Goal: Task Accomplishment & Management: Use online tool/utility

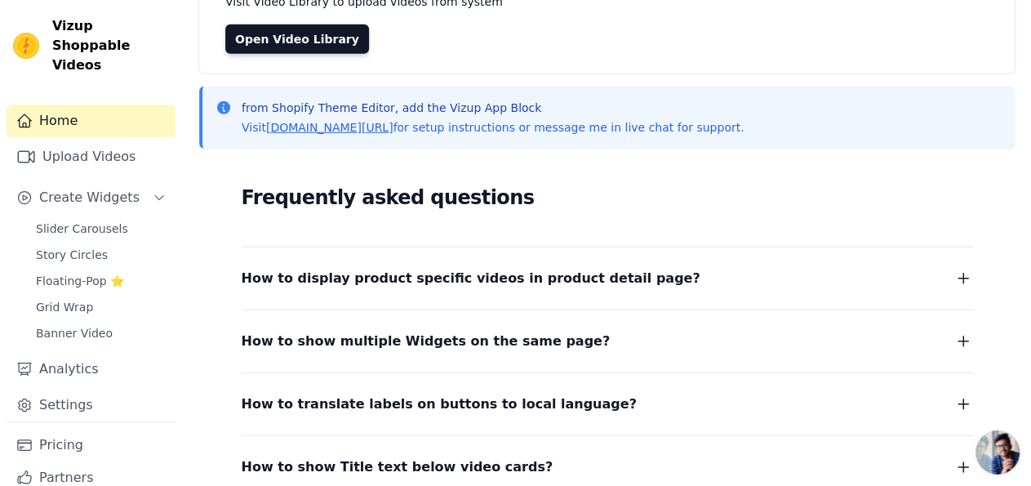
scroll to position [147, 0]
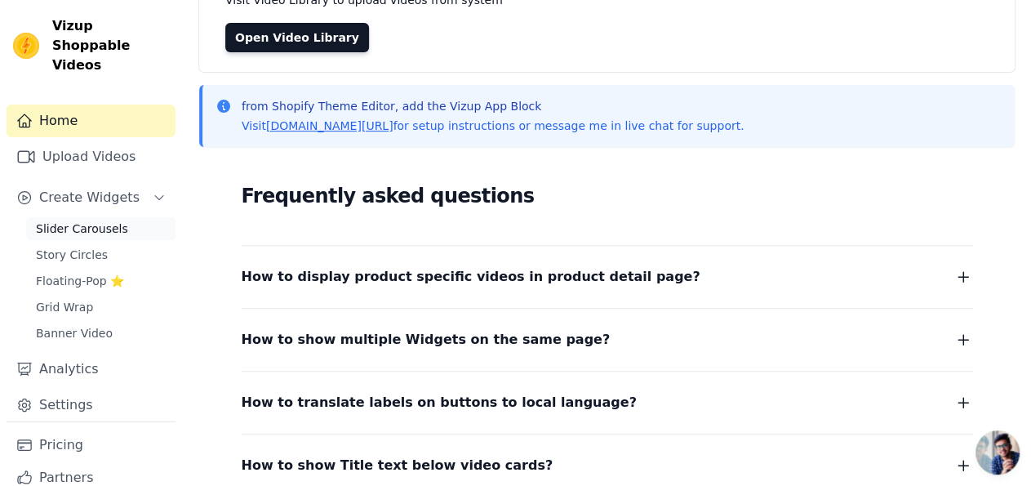
click at [91, 221] on span "Slider Carousels" at bounding box center [82, 228] width 92 height 16
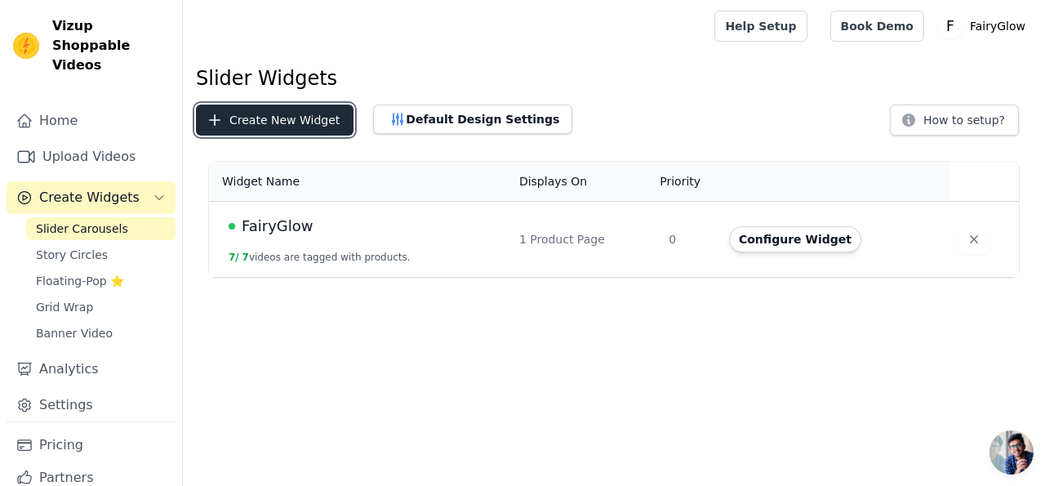
click at [282, 117] on button "Create New Widget" at bounding box center [275, 119] width 158 height 31
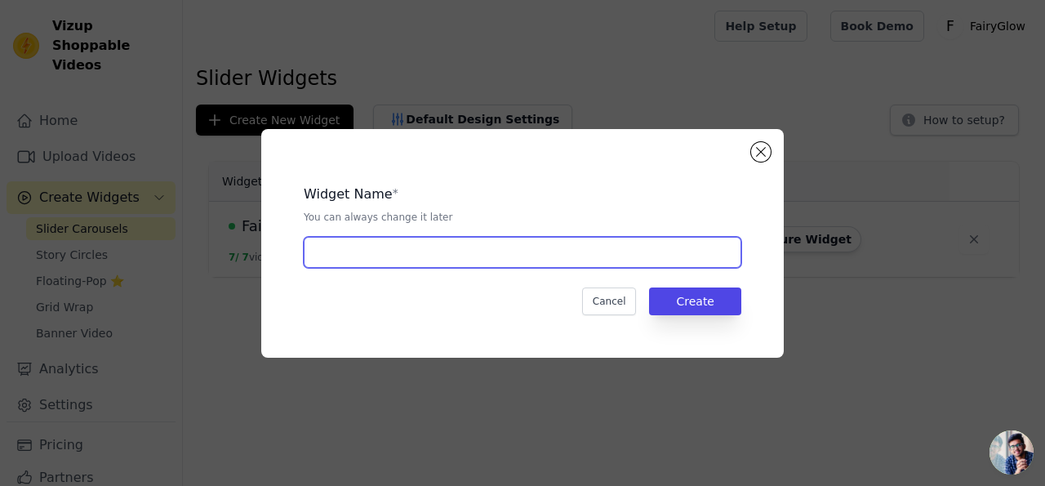
click at [516, 258] on input "text" at bounding box center [523, 252] width 438 height 31
type input "P"
type input "Doctor Photo Slider"
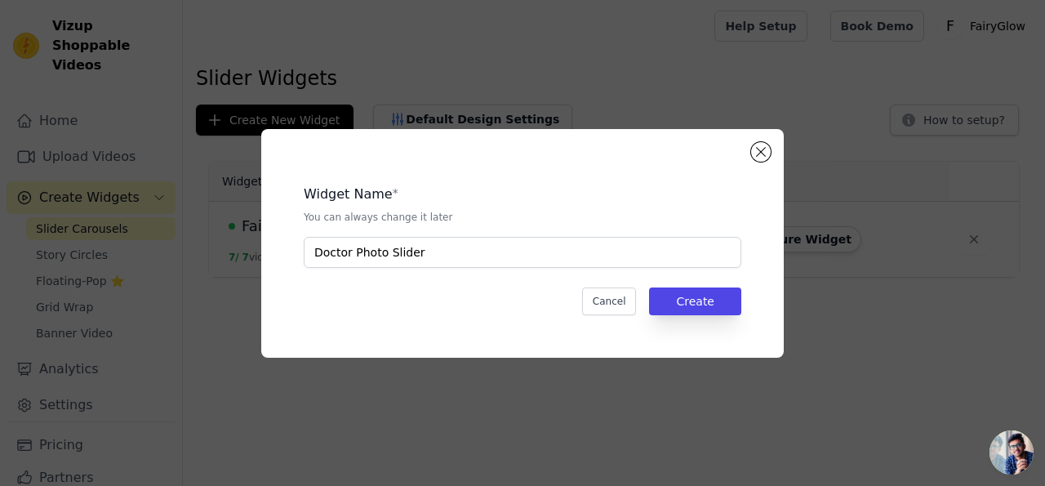
click at [714, 286] on div "Widget Name * You can always change it later Doctor Photo Slider Cancel Create" at bounding box center [522, 243] width 470 height 176
click at [714, 297] on button "Create" at bounding box center [695, 301] width 92 height 28
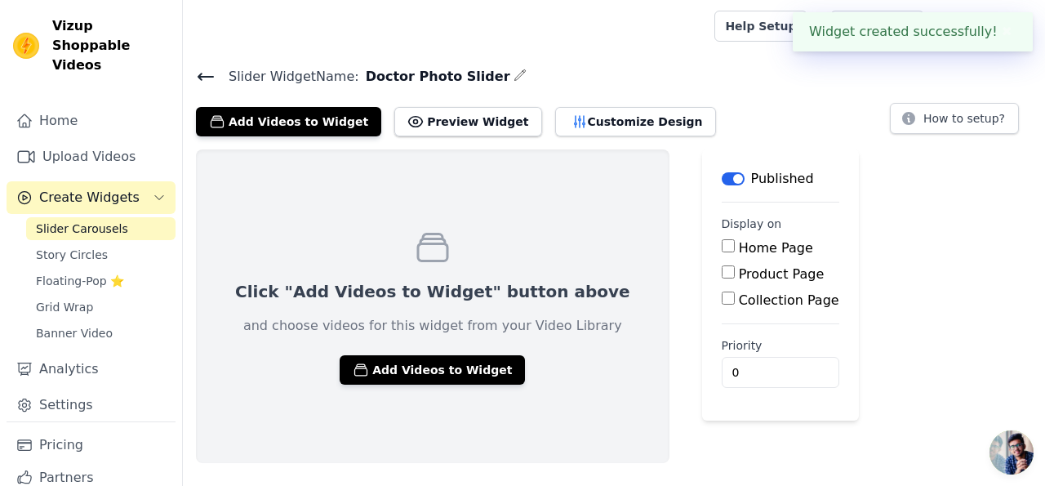
click at [722, 273] on input "Product Page" at bounding box center [728, 271] width 13 height 13
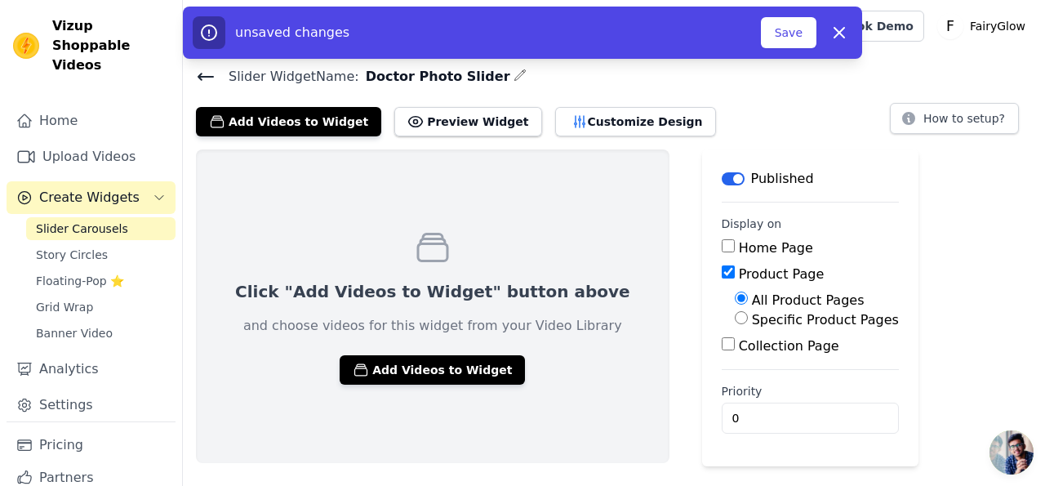
click at [688, 128] on div "Add Videos to Widget Preview Widget Customize Design How to setup?" at bounding box center [614, 118] width 836 height 36
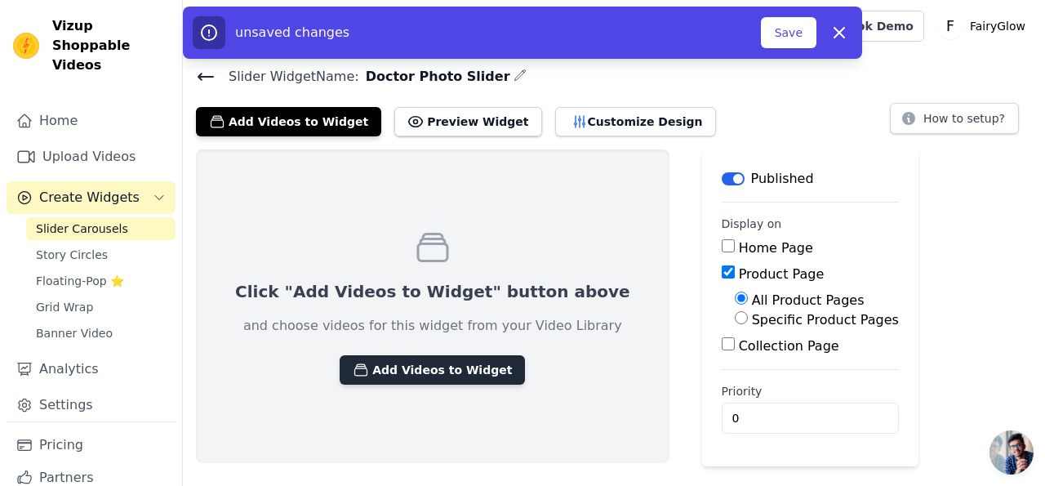
click at [435, 369] on button "Add Videos to Widget" at bounding box center [432, 369] width 185 height 29
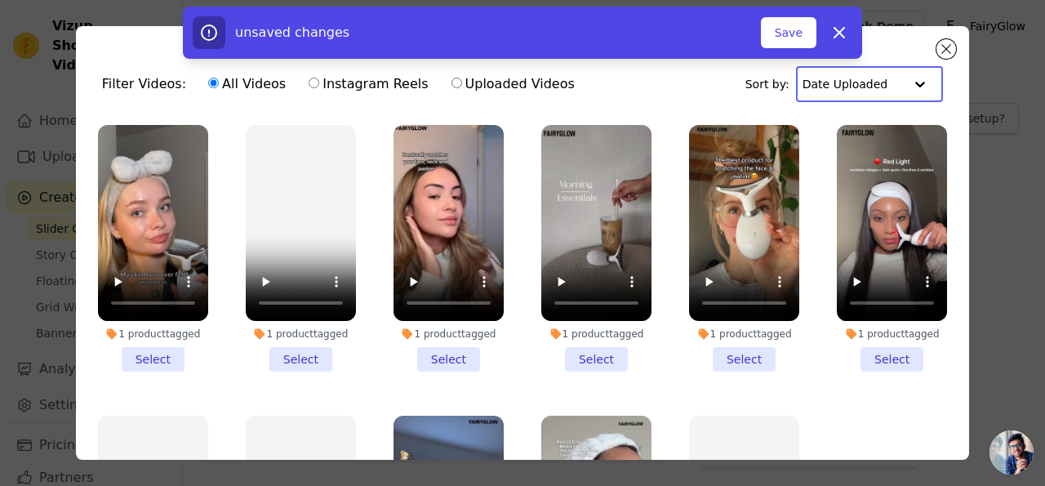
click at [858, 82] on input "text" at bounding box center [852, 84] width 101 height 33
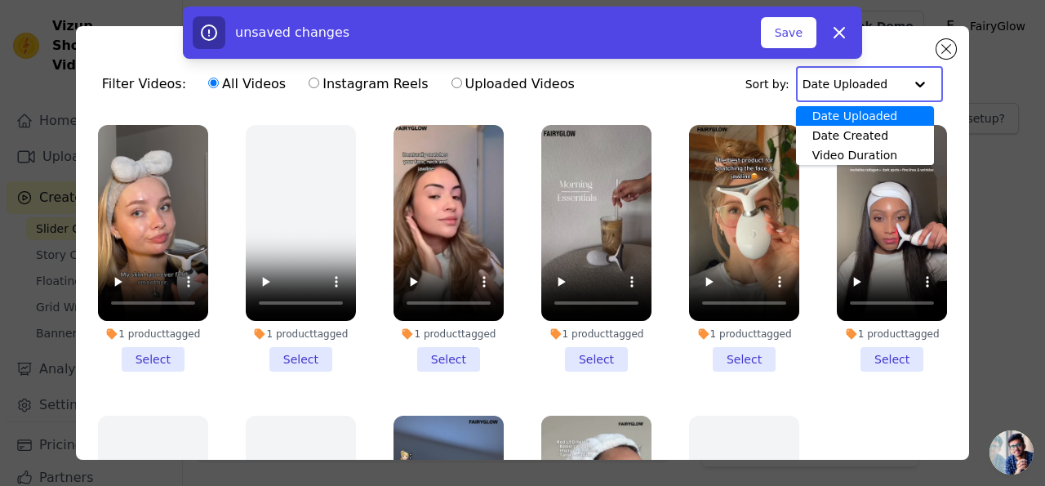
click at [943, 48] on div "unsaved changes Save Dismiss" at bounding box center [522, 33] width 1045 height 52
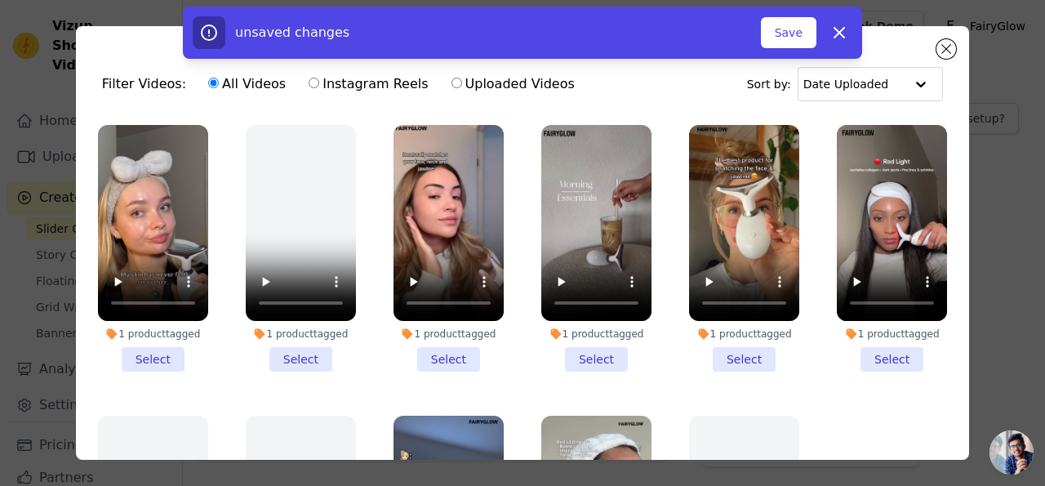
click at [949, 55] on div "unsaved changes Save Dismiss" at bounding box center [522, 33] width 1045 height 52
click at [952, 51] on div "unsaved changes Save Dismiss" at bounding box center [522, 33] width 1045 height 52
click at [837, 37] on icon "button" at bounding box center [839, 33] width 20 height 20
checkbox input "false"
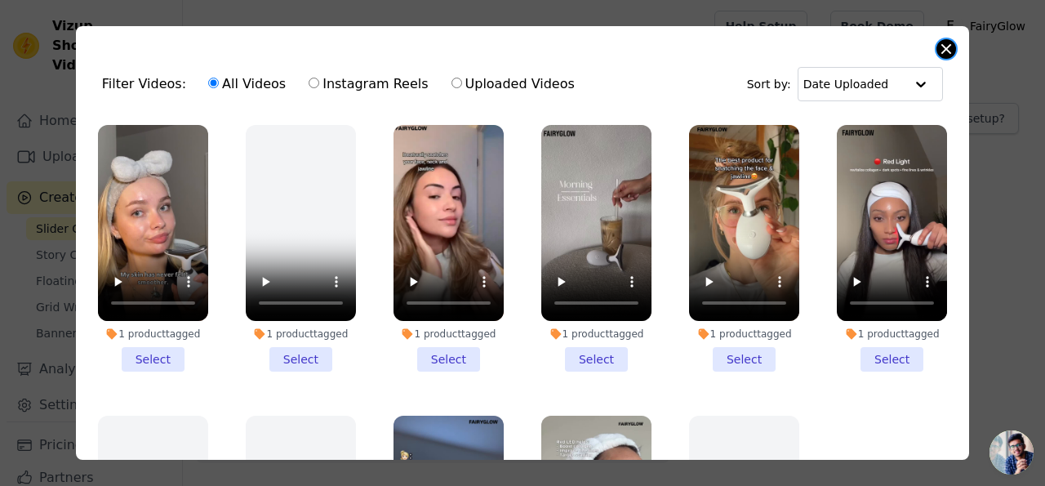
click at [947, 47] on button "Close modal" at bounding box center [946, 49] width 20 height 20
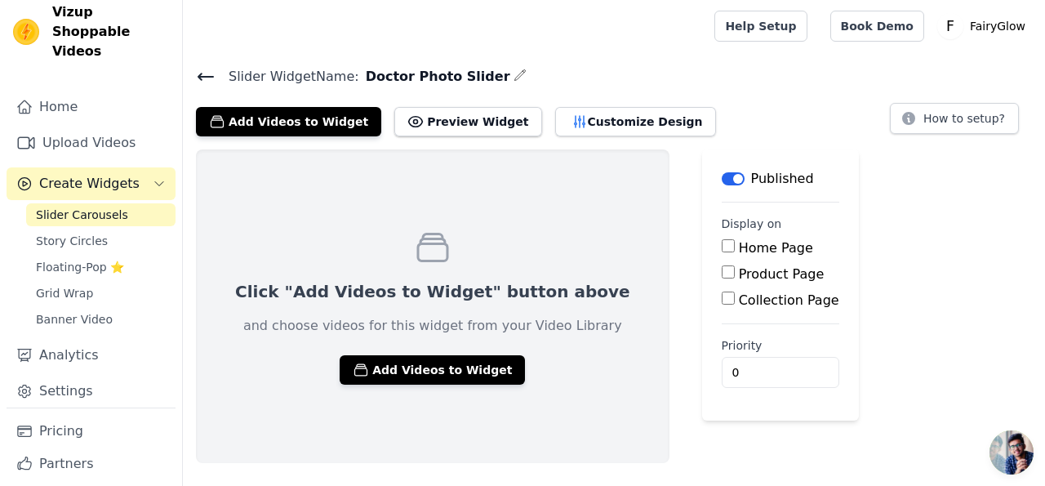
scroll to position [22, 0]
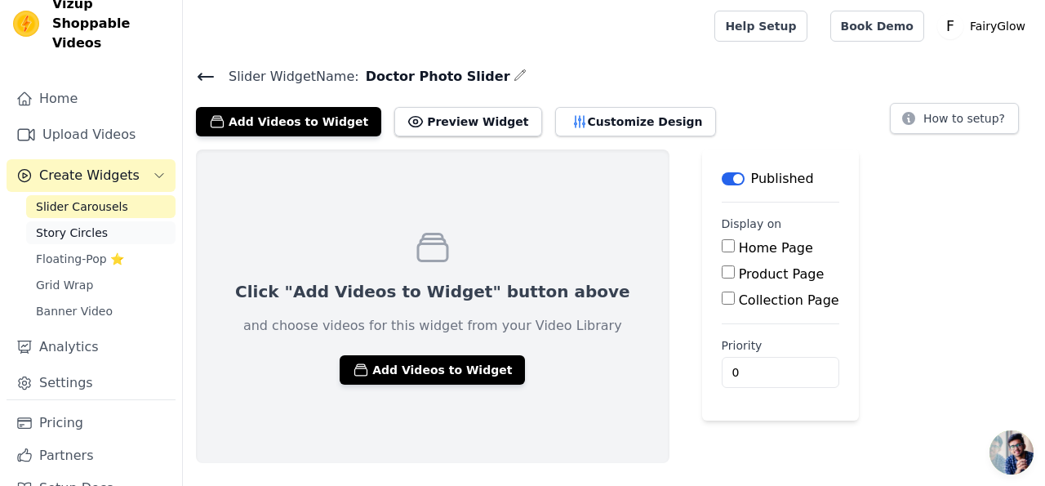
click at [87, 229] on span "Story Circles" at bounding box center [72, 232] width 72 height 16
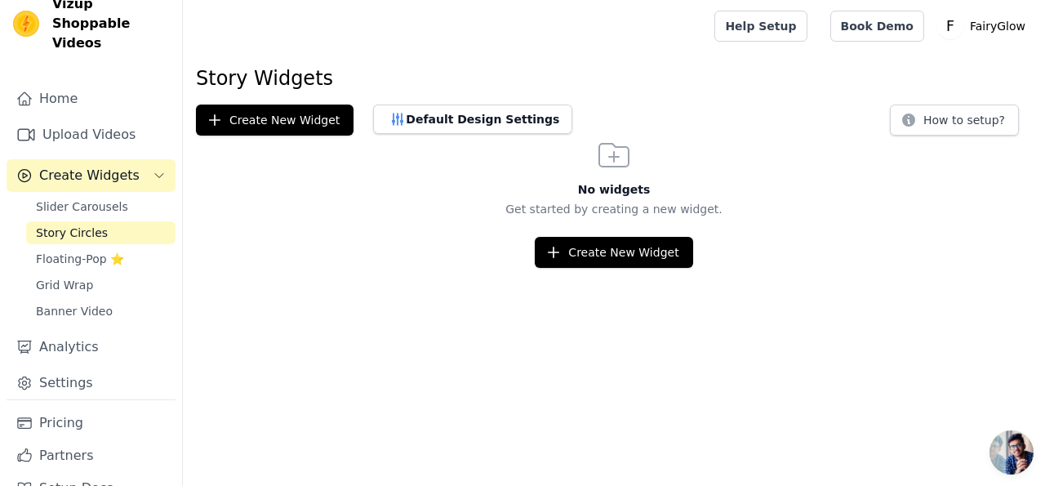
drag, startPoint x: 590, startPoint y: 263, endPoint x: 595, endPoint y: 273, distance: 11.0
click at [595, 268] on html "Vizup Shoppable Videos Home Upload Videos Create Widgets Slider Carousels Story…" at bounding box center [522, 134] width 1045 height 268
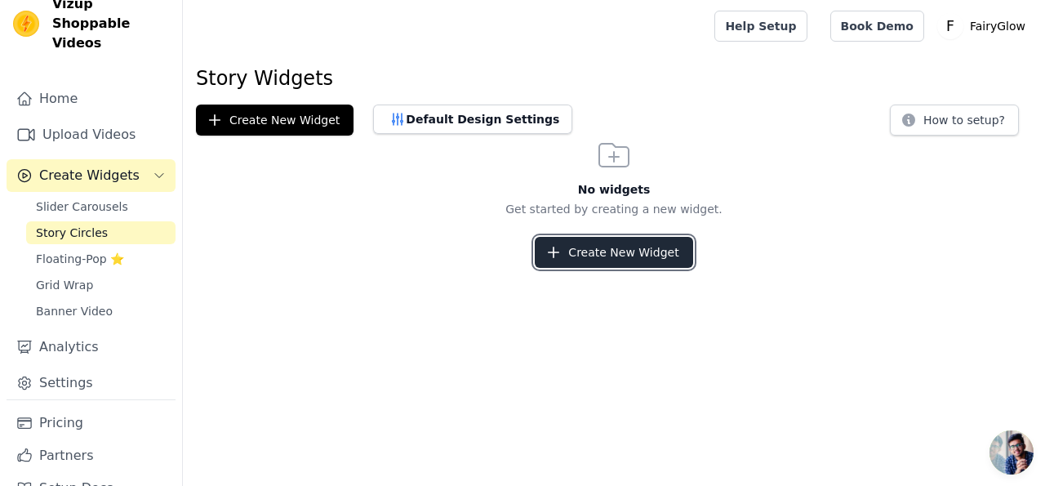
click at [595, 260] on button "Create New Widget" at bounding box center [614, 252] width 158 height 31
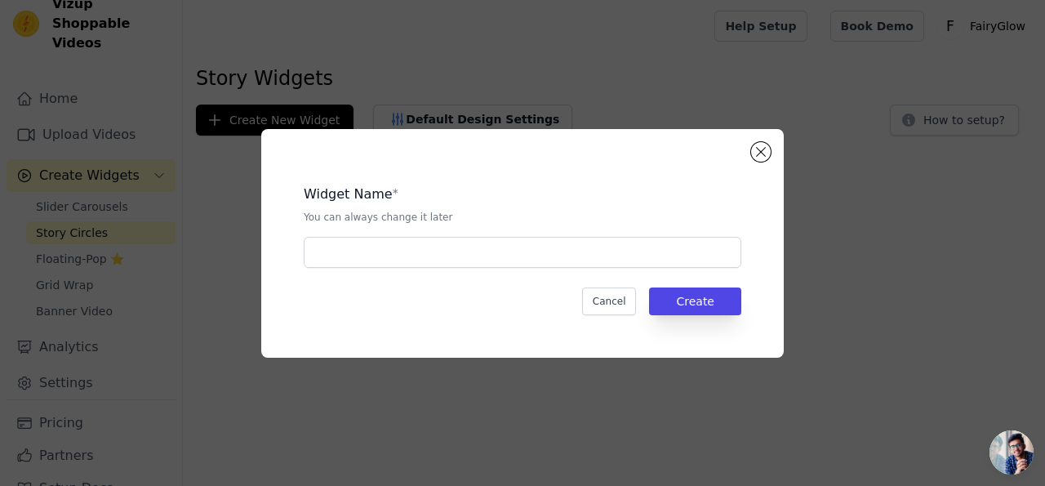
scroll to position [22, 0]
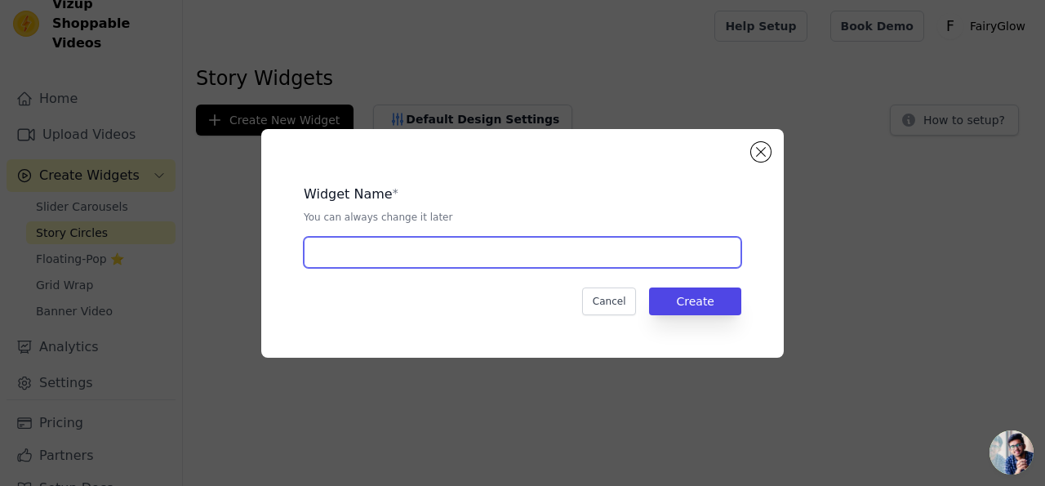
click at [595, 260] on input "text" at bounding box center [523, 252] width 438 height 31
type input "DR"
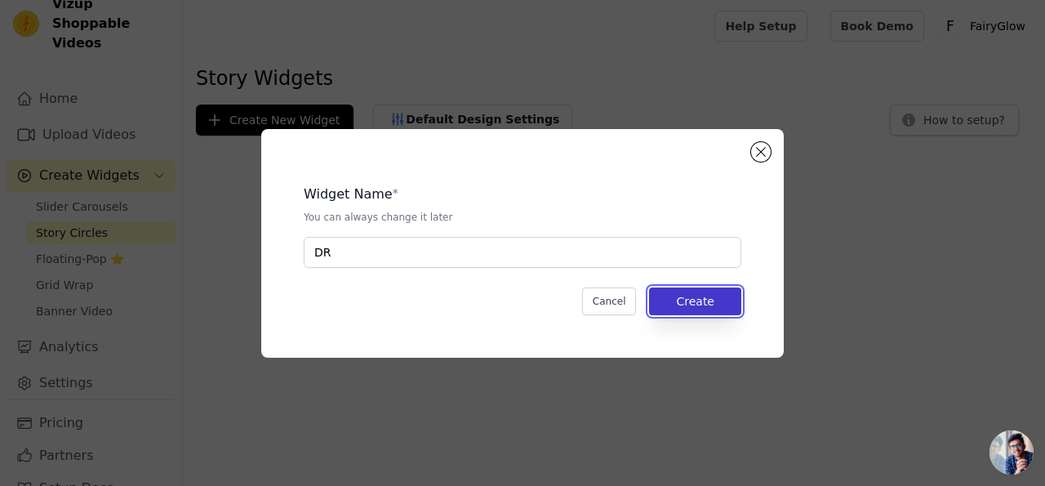
click at [649, 287] on button "Create" at bounding box center [695, 301] width 92 height 28
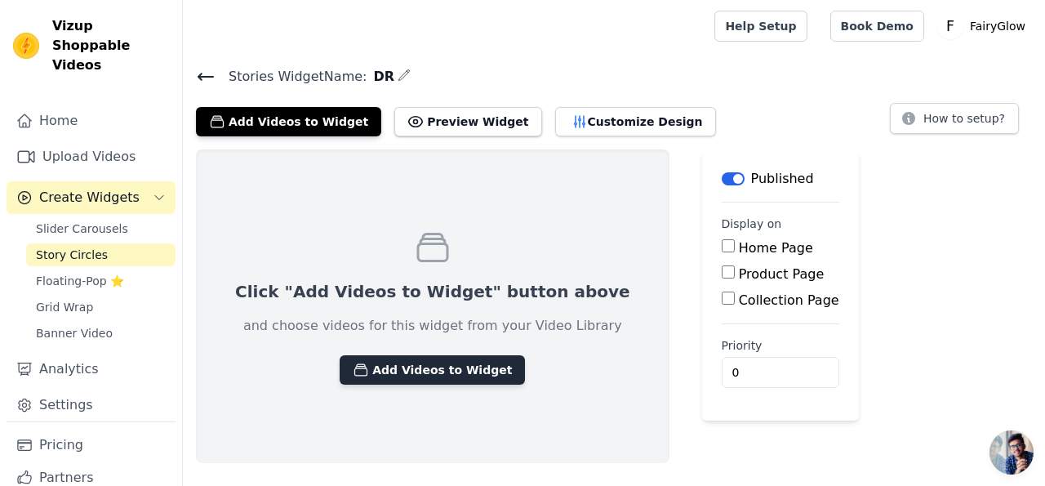
click at [416, 365] on button "Add Videos to Widget" at bounding box center [432, 369] width 185 height 29
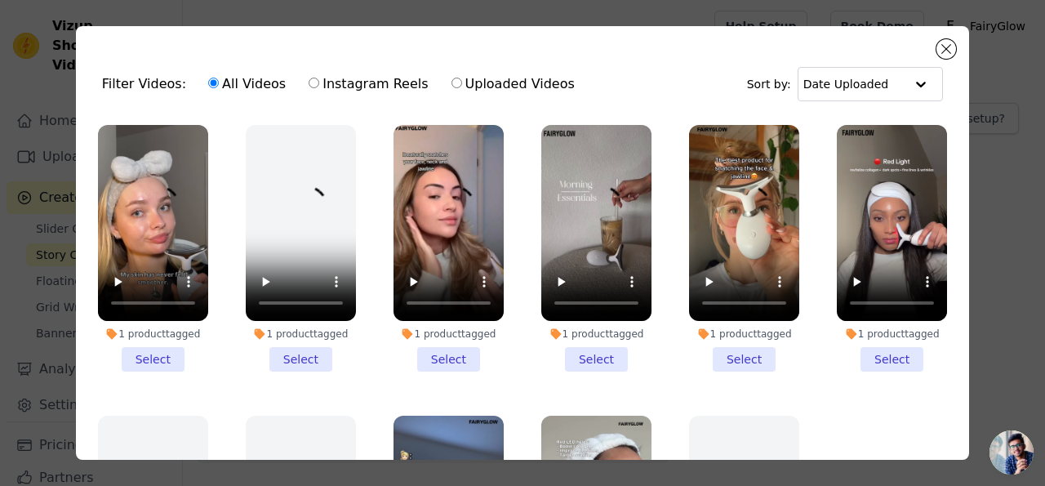
click at [933, 53] on div "Filter Videos: All Videos Instagram Reels Uploaded Videos Sort by: Date Uploaded" at bounding box center [522, 84] width 867 height 64
click at [944, 53] on button "Close modal" at bounding box center [946, 49] width 20 height 20
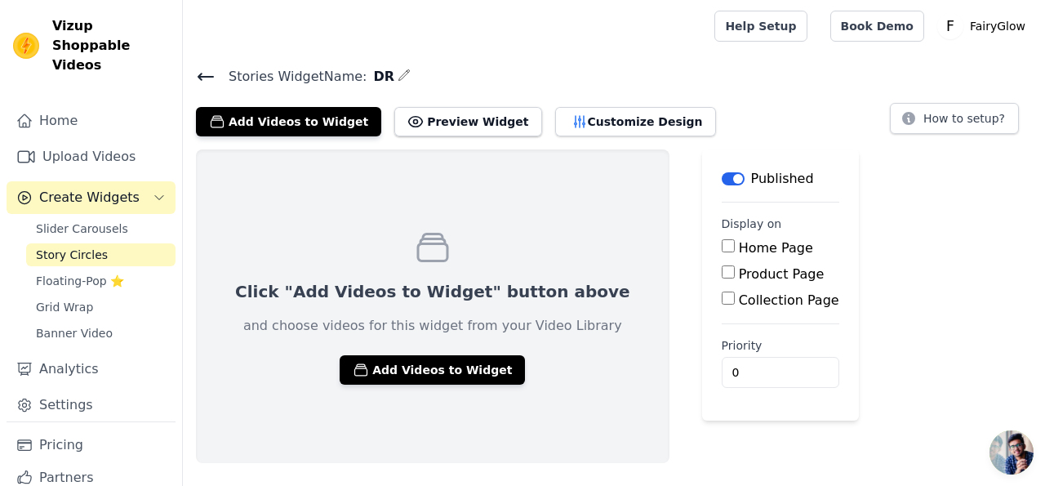
click at [208, 84] on icon at bounding box center [206, 77] width 20 height 20
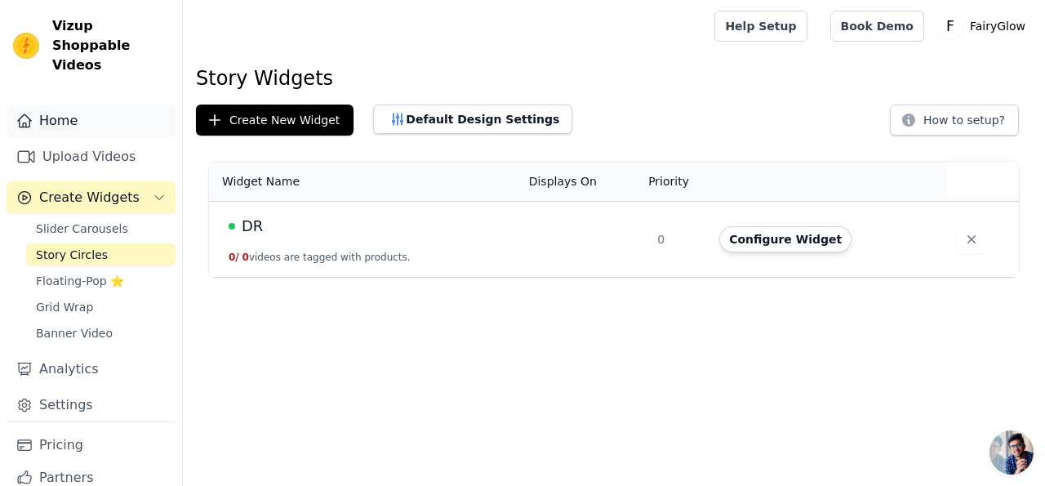
click at [74, 120] on link "Home" at bounding box center [91, 120] width 169 height 33
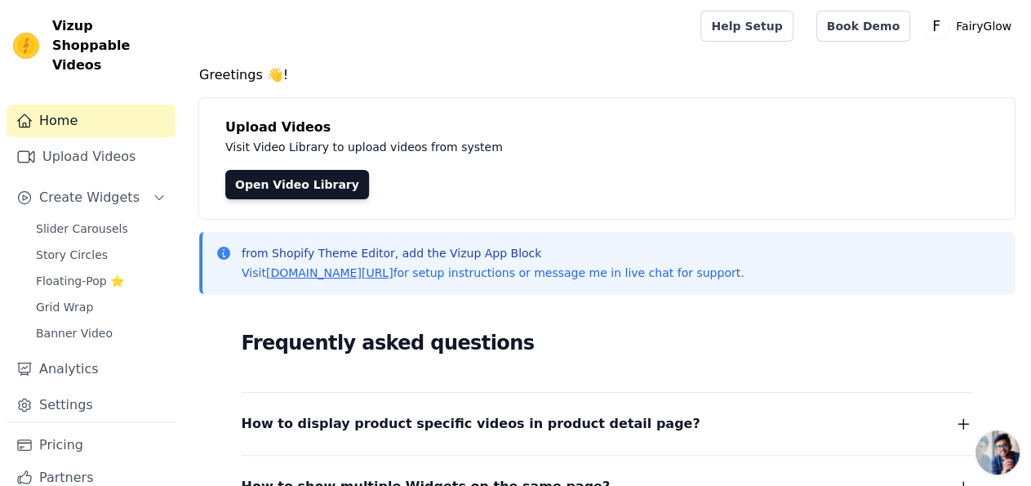
click at [332, 199] on div "Upload Videos Visit Video Library to upload videos from system Open Video Libra…" at bounding box center [606, 158] width 815 height 121
click at [330, 186] on link "Open Video Library" at bounding box center [297, 184] width 144 height 29
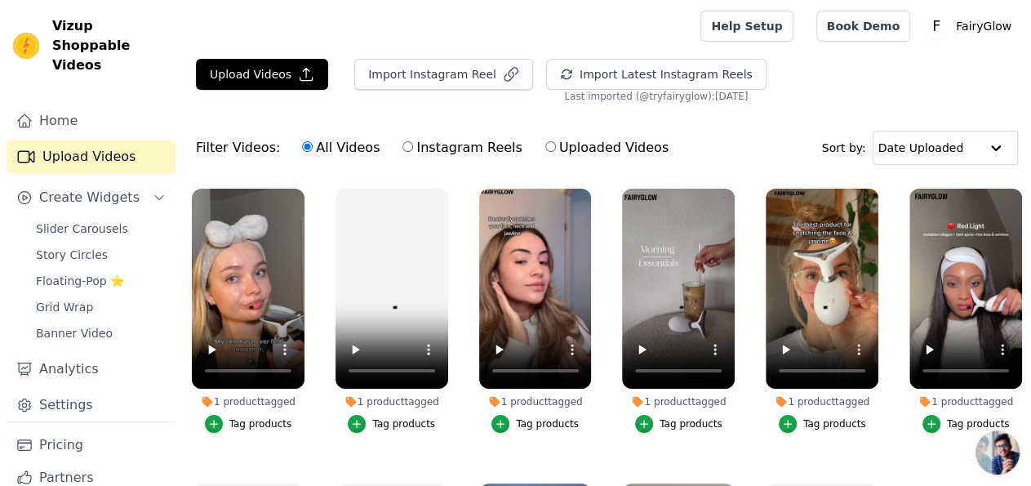
click at [544, 145] on label "Uploaded Videos" at bounding box center [606, 147] width 125 height 21
click at [545, 145] on input "Uploaded Videos" at bounding box center [550, 146] width 11 height 11
radio input "true"
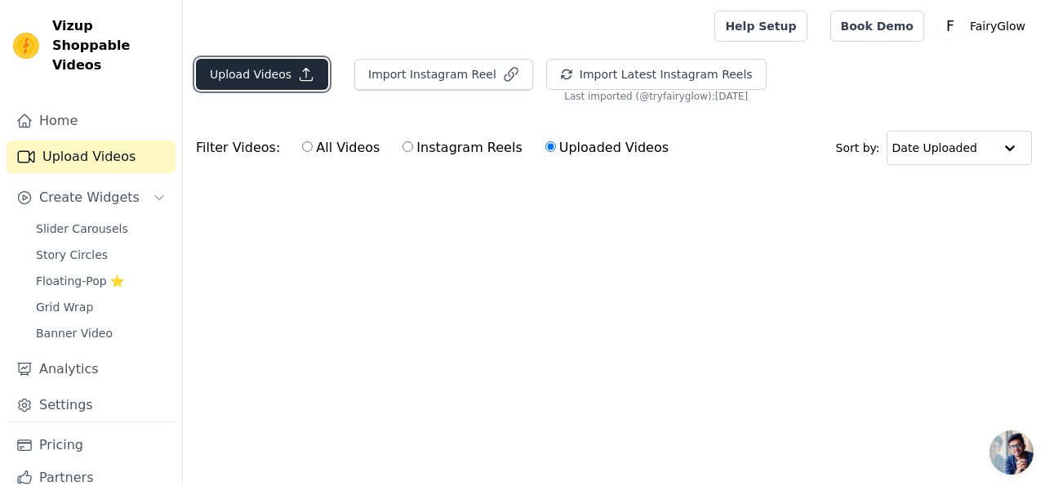
click at [289, 80] on button "Upload Videos" at bounding box center [262, 74] width 132 height 31
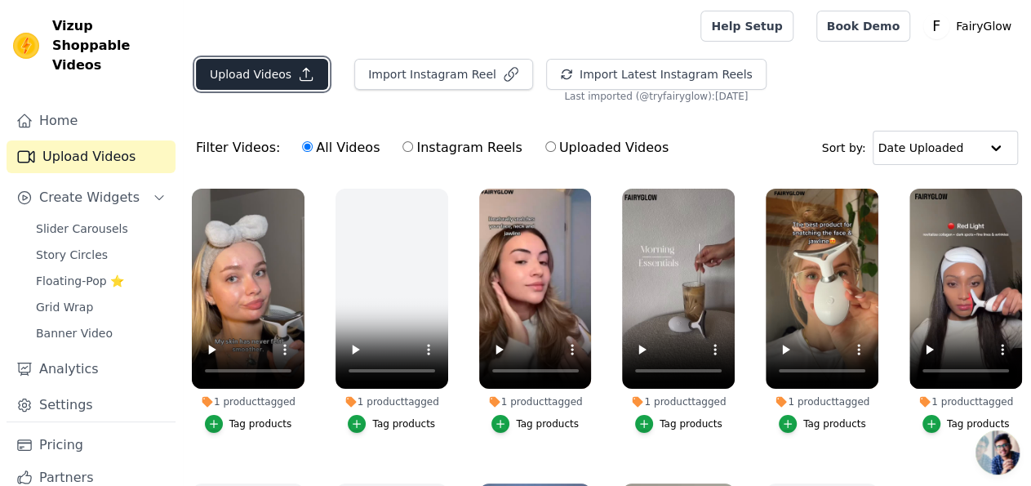
click at [202, 63] on button "Upload Videos" at bounding box center [262, 74] width 132 height 31
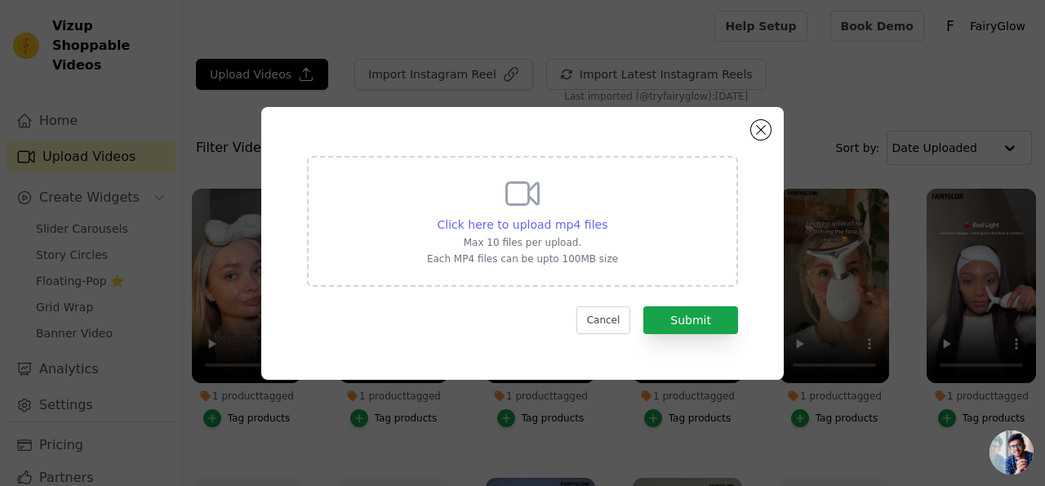
click at [561, 225] on span "Click here to upload mp4 files" at bounding box center [523, 224] width 171 height 13
click at [607, 216] on input "Click here to upload mp4 files Max 10 files per upload. Each MP4 files can be u…" at bounding box center [607, 216] width 1 height 1
click at [629, 321] on button "Cancel" at bounding box center [603, 320] width 55 height 28
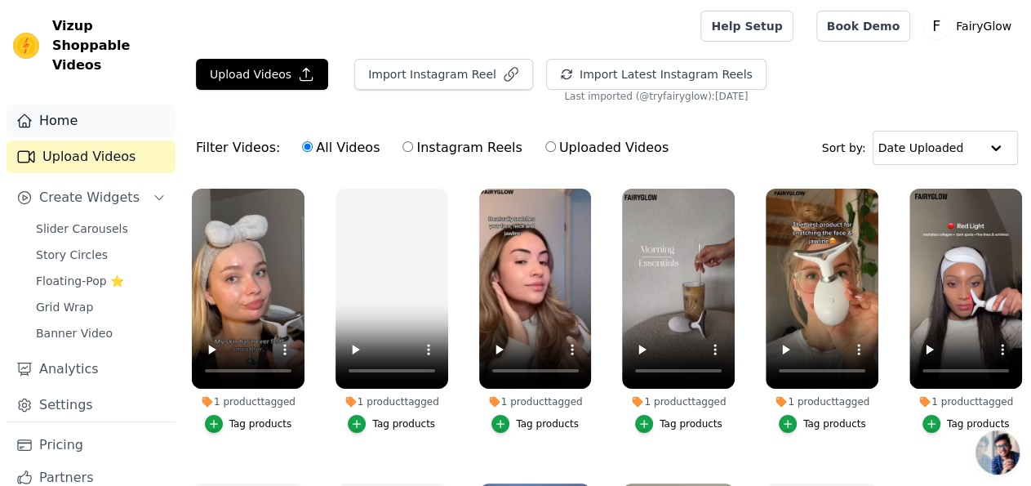
click at [69, 127] on link "Home" at bounding box center [91, 120] width 169 height 33
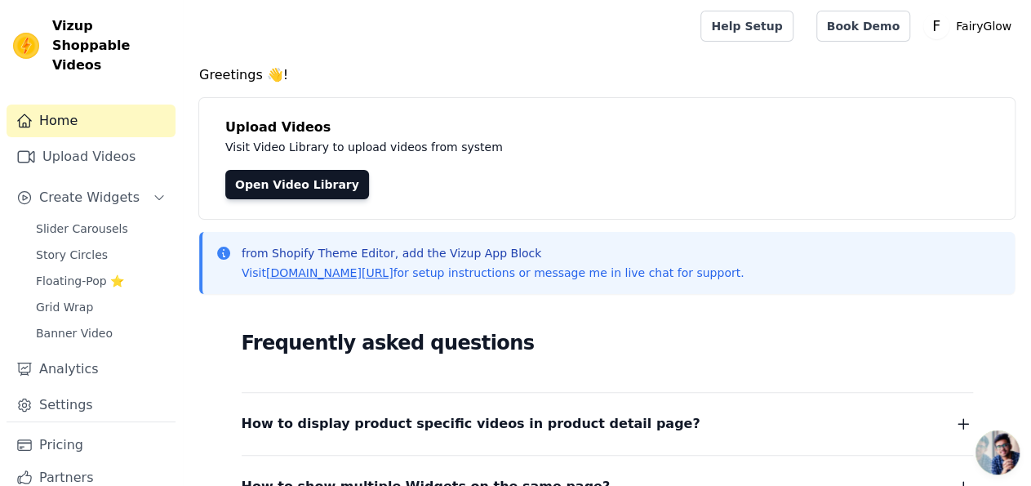
scroll to position [290, 0]
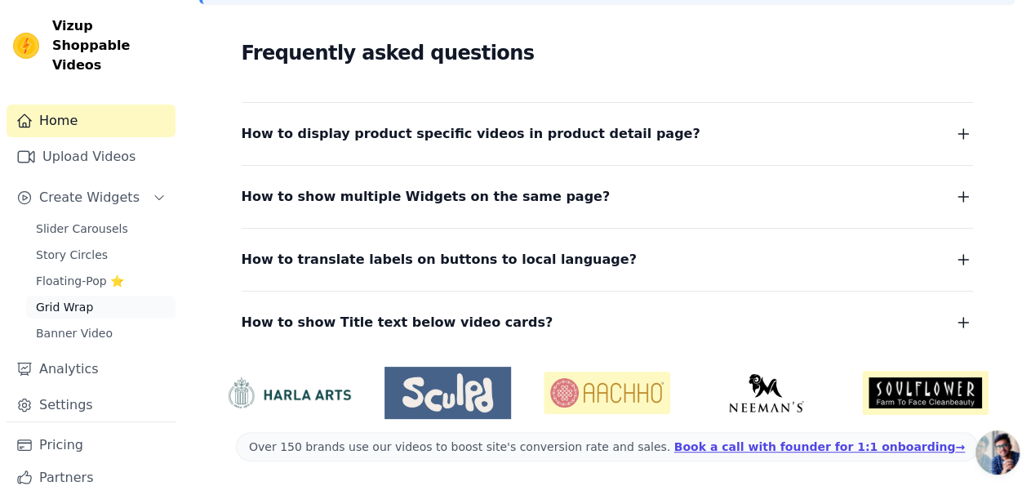
click at [81, 304] on span "Grid Wrap" at bounding box center [64, 307] width 57 height 16
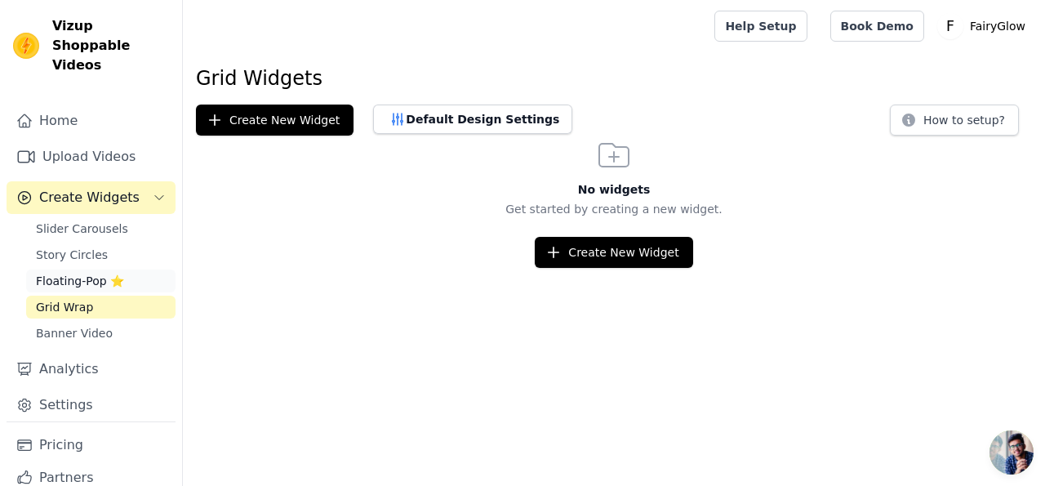
click at [66, 287] on span "Floating-Pop ⭐" at bounding box center [80, 281] width 88 height 16
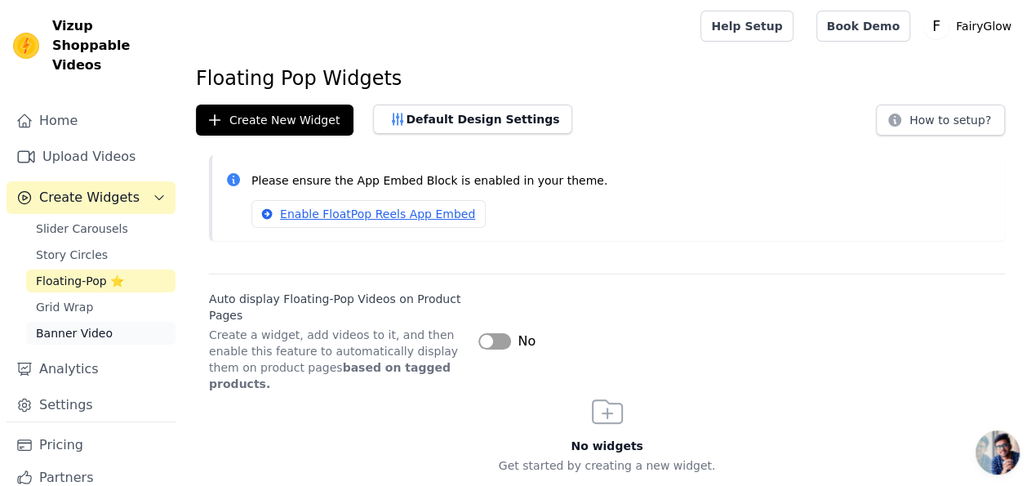
scroll to position [53, 0]
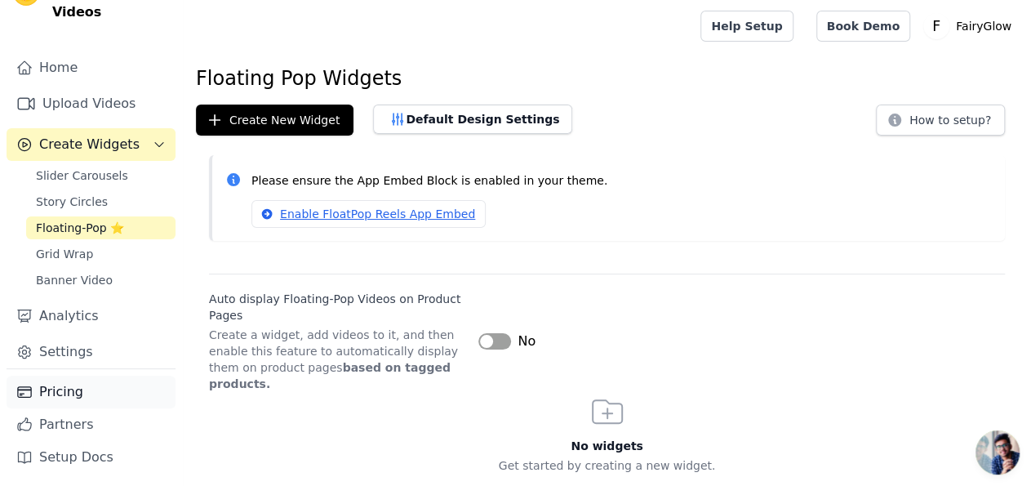
click at [69, 391] on link "Pricing" at bounding box center [91, 392] width 169 height 33
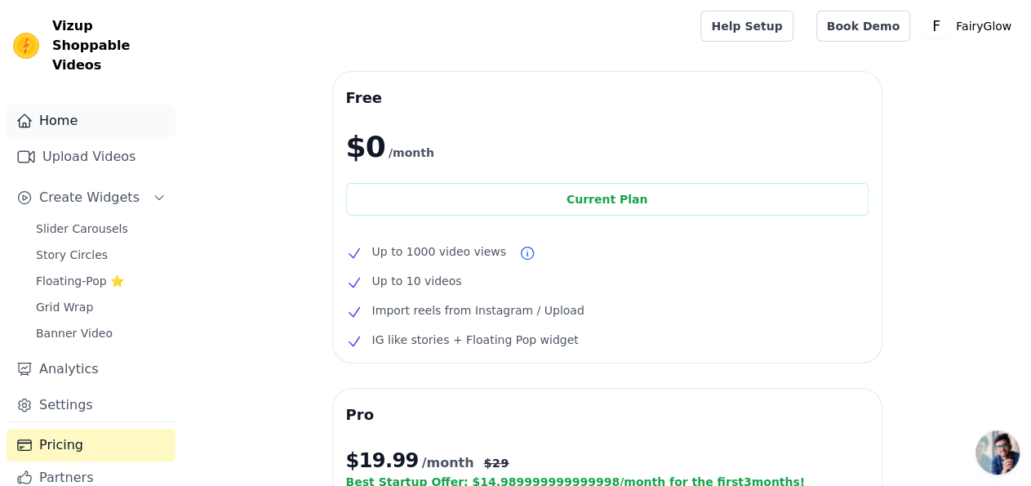
click at [71, 112] on link "Home" at bounding box center [91, 120] width 169 height 33
